Goal: Task Accomplishment & Management: Complete application form

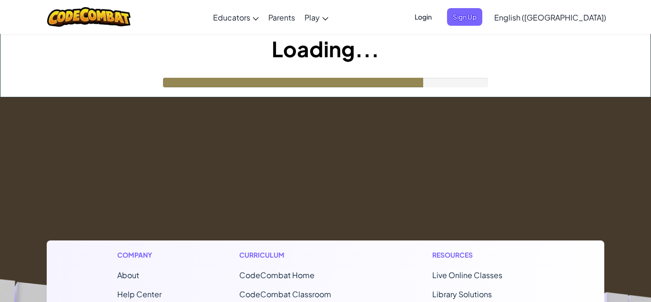
click at [437, 15] on span "Login" at bounding box center [423, 17] width 29 height 18
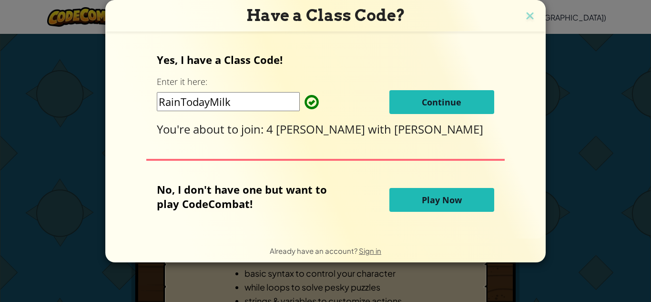
click at [242, 95] on input "RainTodayMilk" at bounding box center [228, 101] width 143 height 19
type input "R"
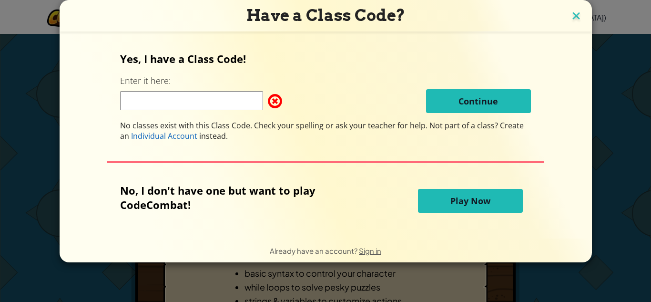
click at [570, 10] on img at bounding box center [576, 17] width 12 height 14
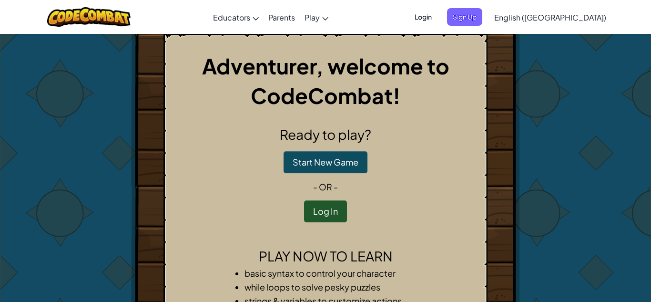
click at [437, 25] on span "Login" at bounding box center [423, 17] width 29 height 18
